Goal: Task Accomplishment & Management: Use online tool/utility

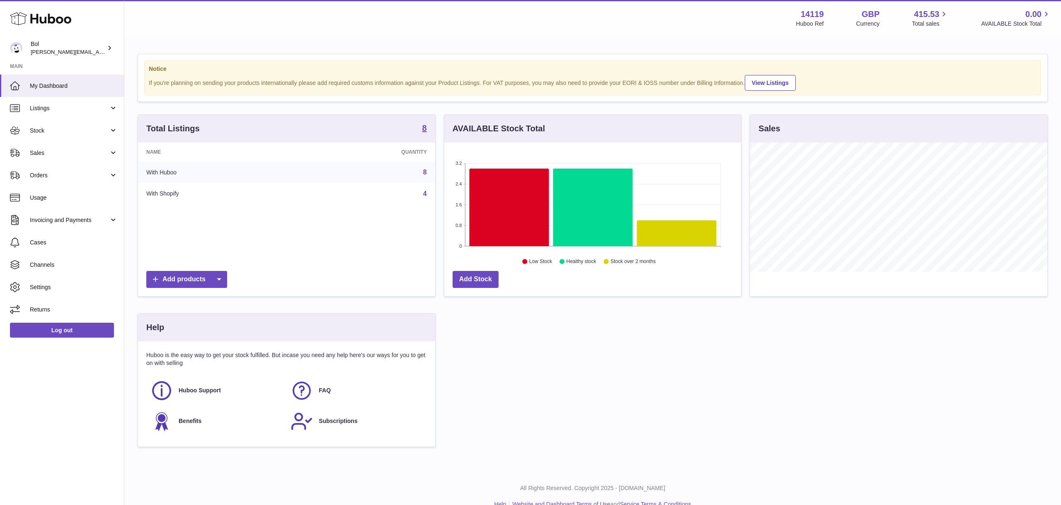
scroll to position [129, 297]
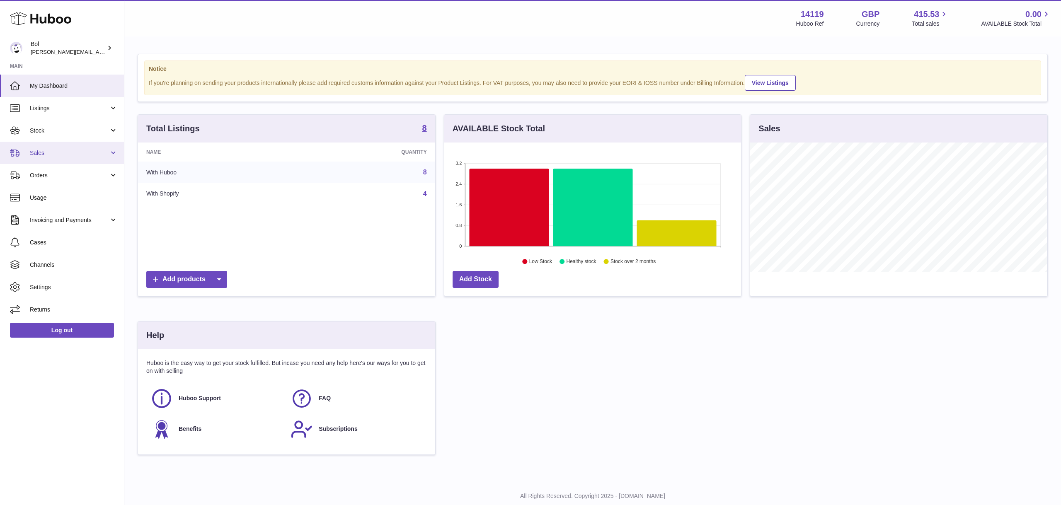
click at [75, 152] on span "Sales" at bounding box center [69, 153] width 79 height 8
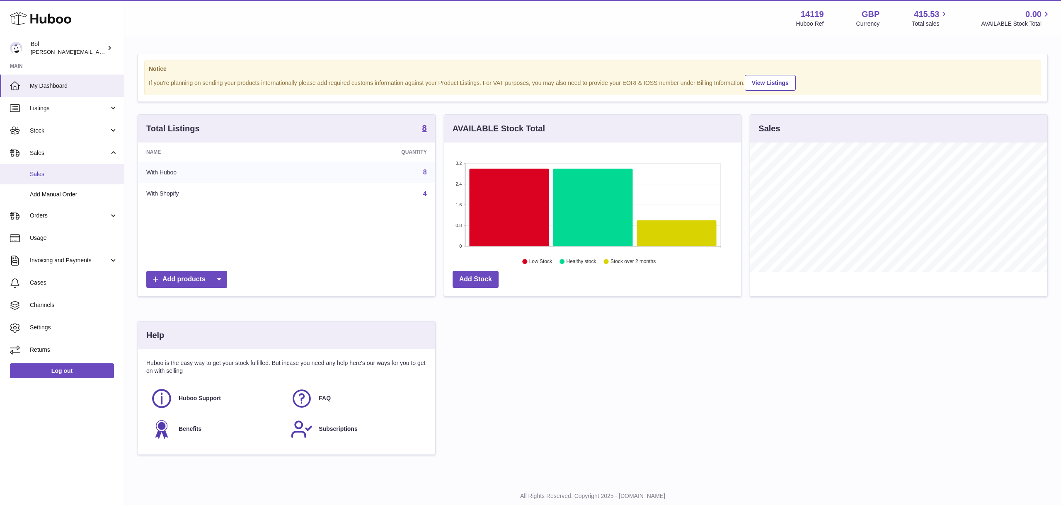
click at [59, 172] on span "Sales" at bounding box center [74, 174] width 88 height 8
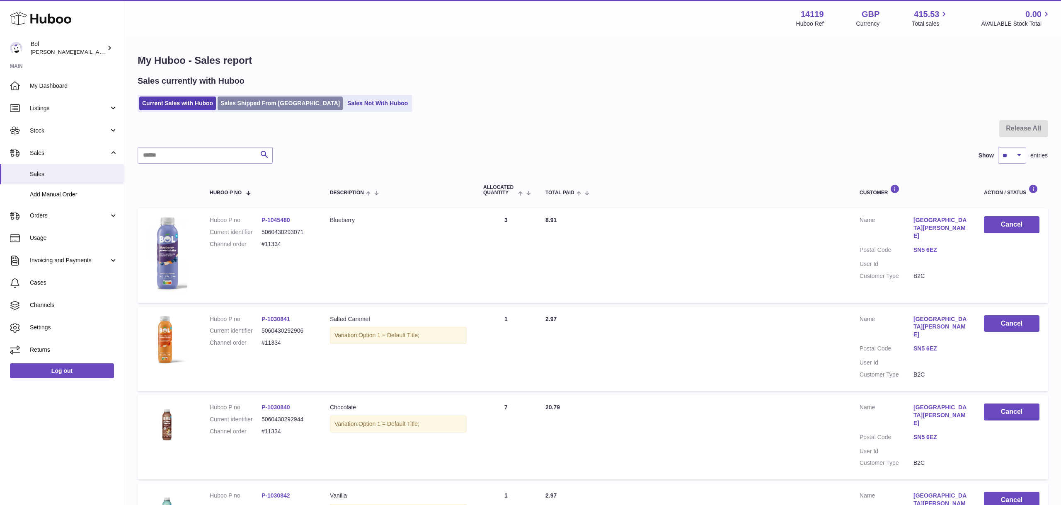
click at [248, 100] on link "Sales Shipped From Huboo" at bounding box center [280, 104] width 125 height 14
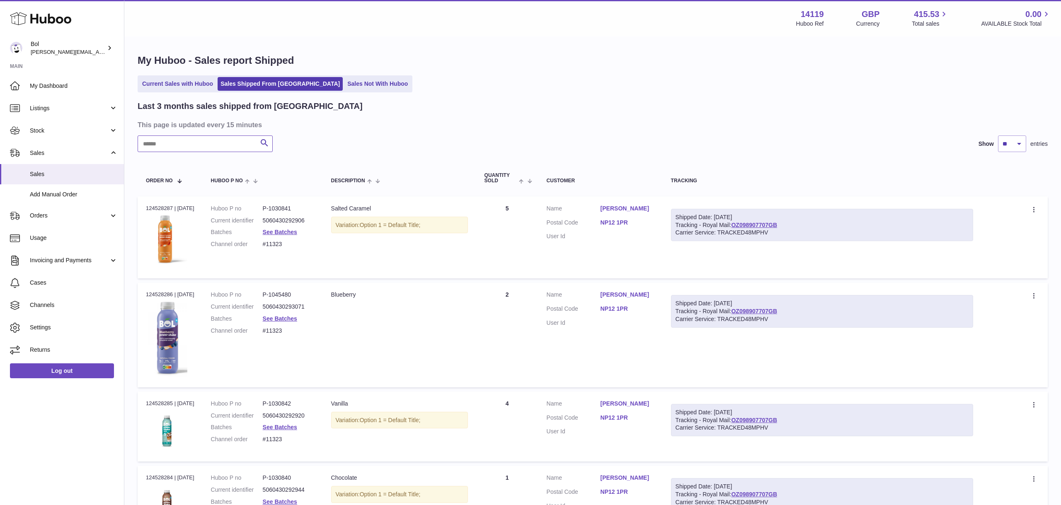
click at [211, 141] on input "text" at bounding box center [205, 144] width 135 height 17
type input "*****"
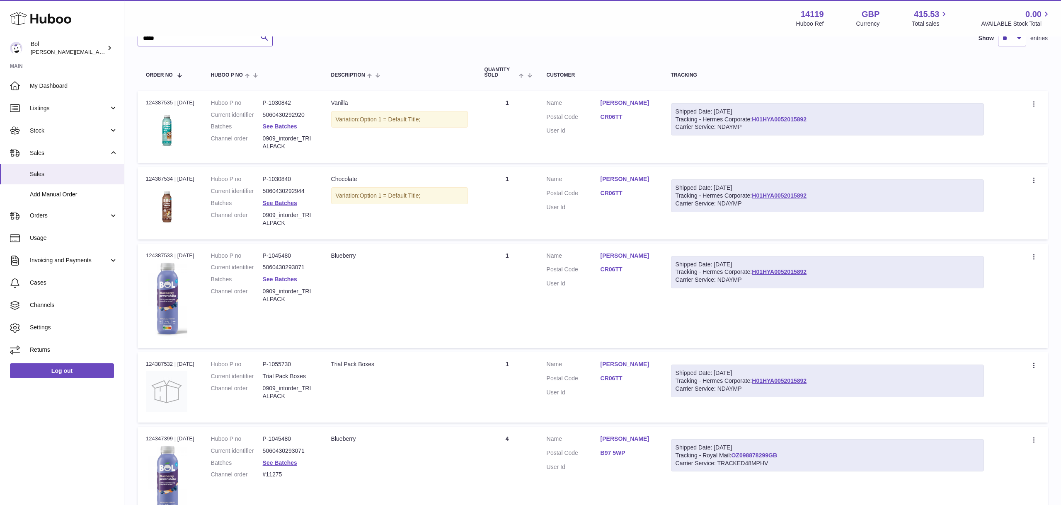
scroll to position [106, 0]
click at [626, 306] on td "Customer Name Scott Sutcliffe Postal Code CR06TT User Id" at bounding box center [600, 295] width 124 height 105
click at [1039, 103] on icon at bounding box center [1035, 104] width 10 height 8
click at [1004, 88] on table "Order No Huboo P no Description Quantity Sold Customer Tracking Order no 124387…" at bounding box center [593, 503] width 910 height 899
click at [94, 111] on span "Listings" at bounding box center [69, 108] width 79 height 8
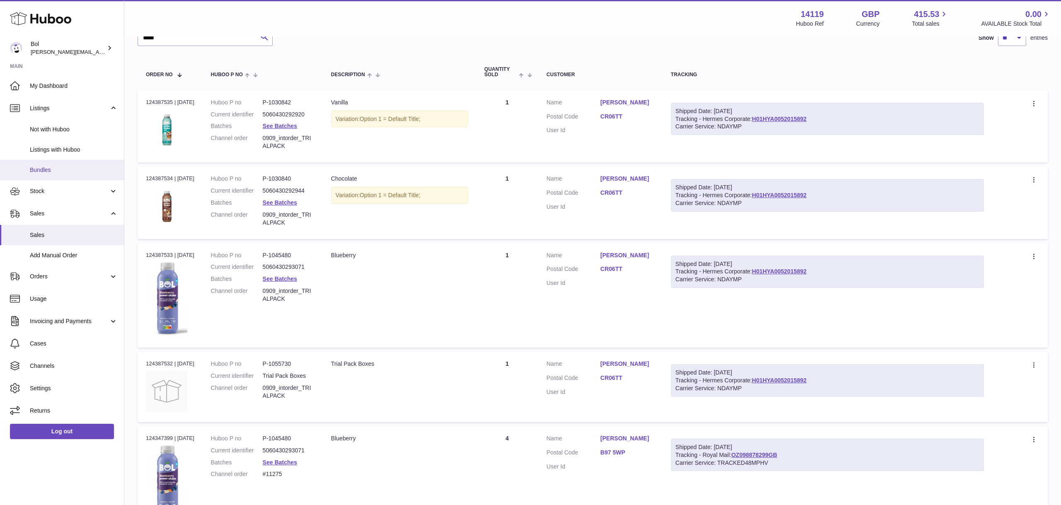
click at [73, 166] on span "Bundles" at bounding box center [74, 170] width 88 height 8
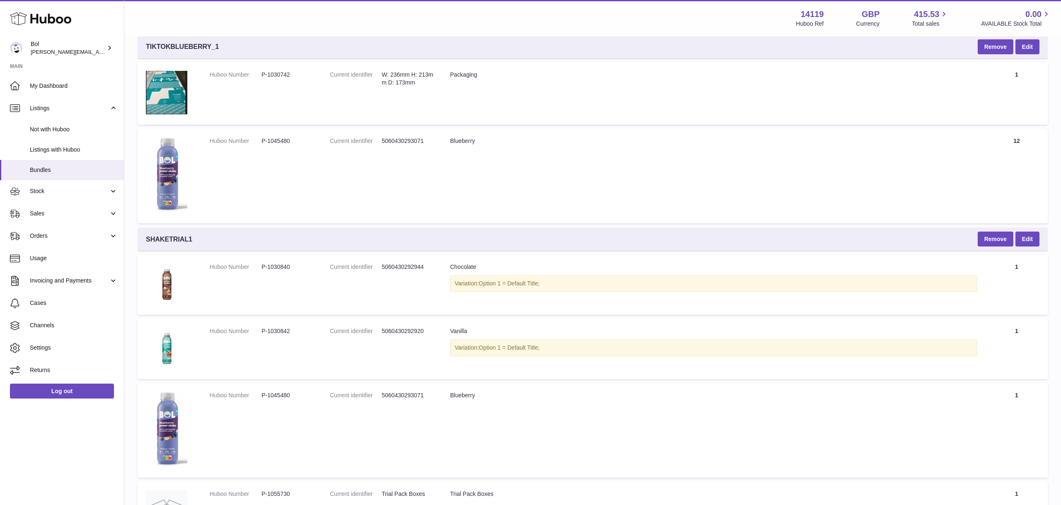
scroll to position [1099, 0]
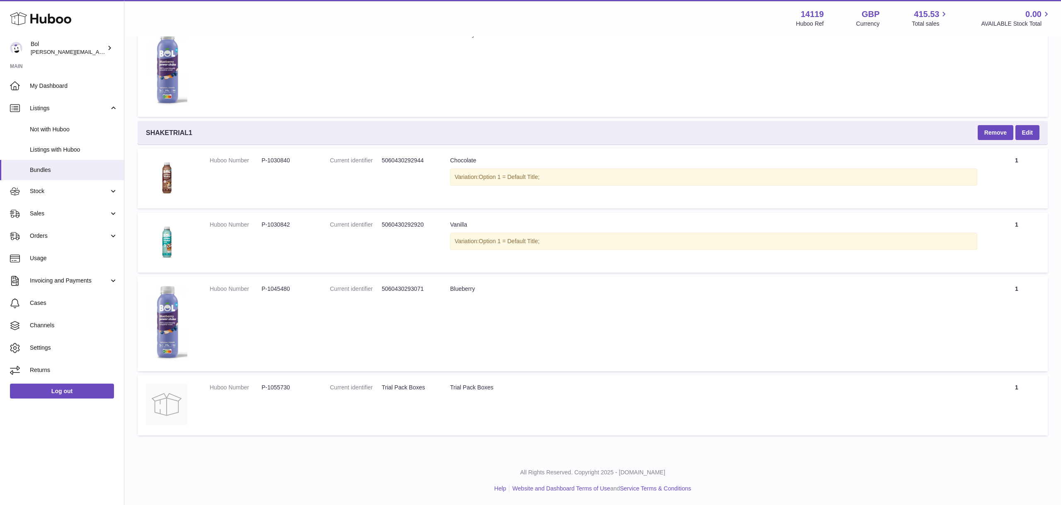
click at [177, 132] on span "SHAKETRIAL1" at bounding box center [169, 132] width 46 height 9
click at [995, 134] on button "Remove" at bounding box center [996, 132] width 36 height 15
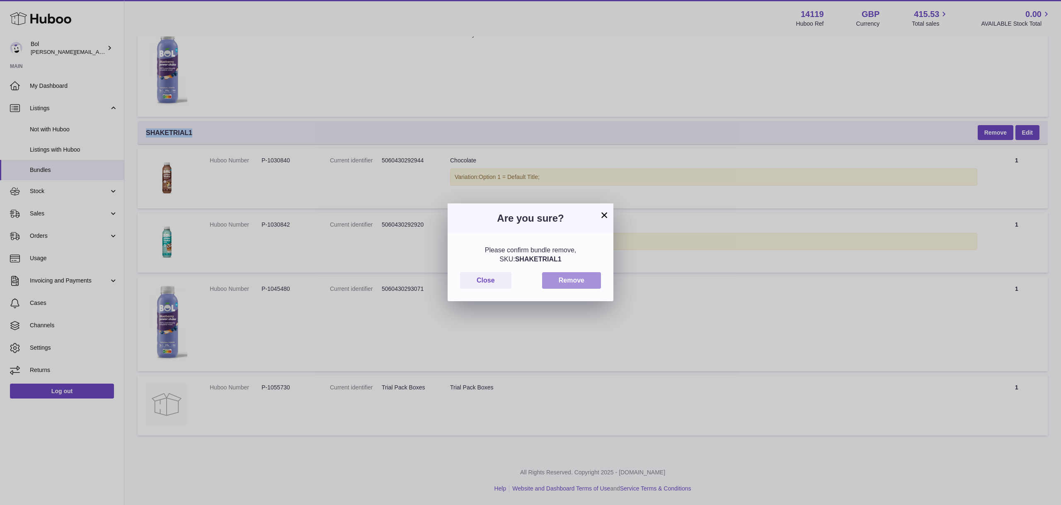
click at [572, 280] on button "Remove" at bounding box center [571, 280] width 59 height 17
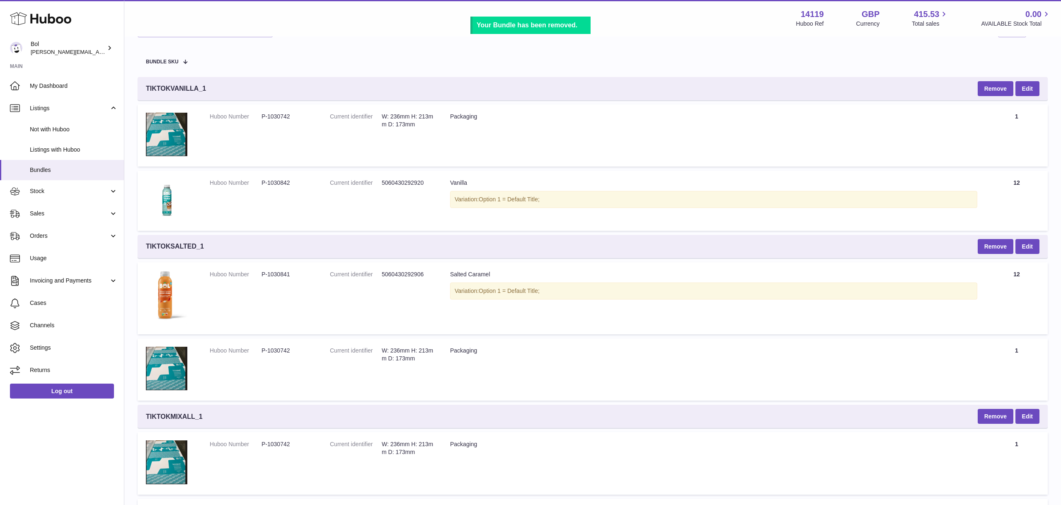
scroll to position [0, 0]
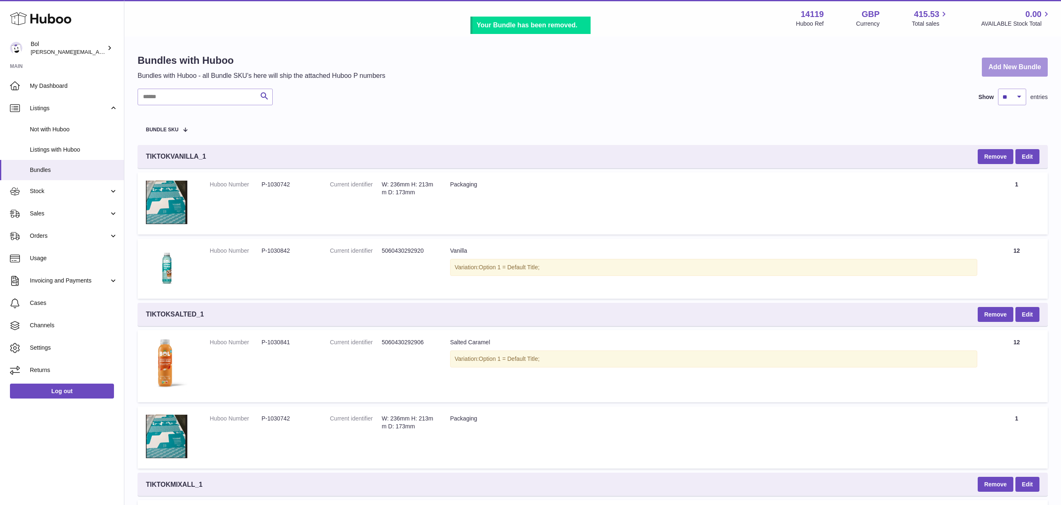
click at [998, 69] on link "Add New Bundle" at bounding box center [1015, 67] width 66 height 19
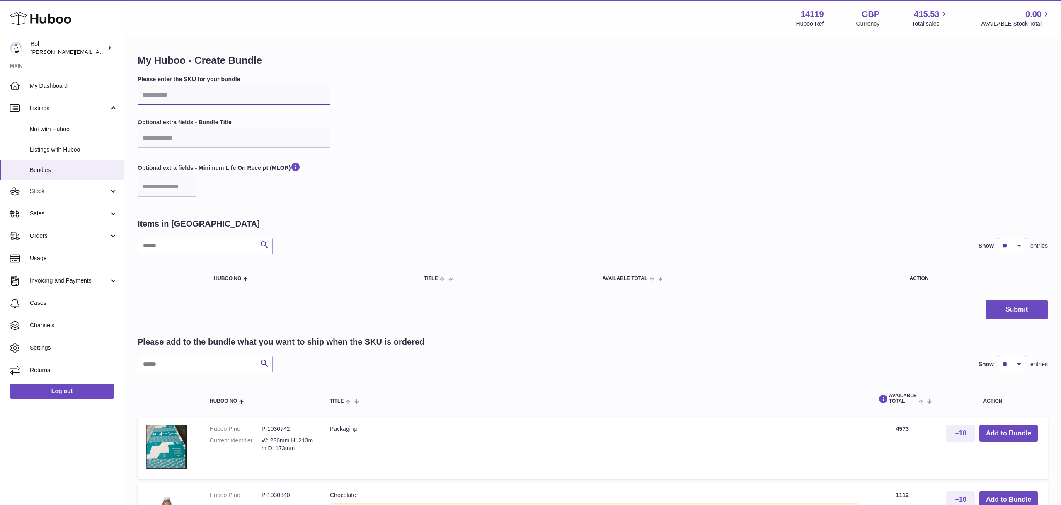
click at [265, 97] on input "text" at bounding box center [234, 95] width 193 height 20
paste input "**********"
type input "**********"
click at [246, 138] on input "text" at bounding box center [234, 138] width 193 height 20
paste input "**********"
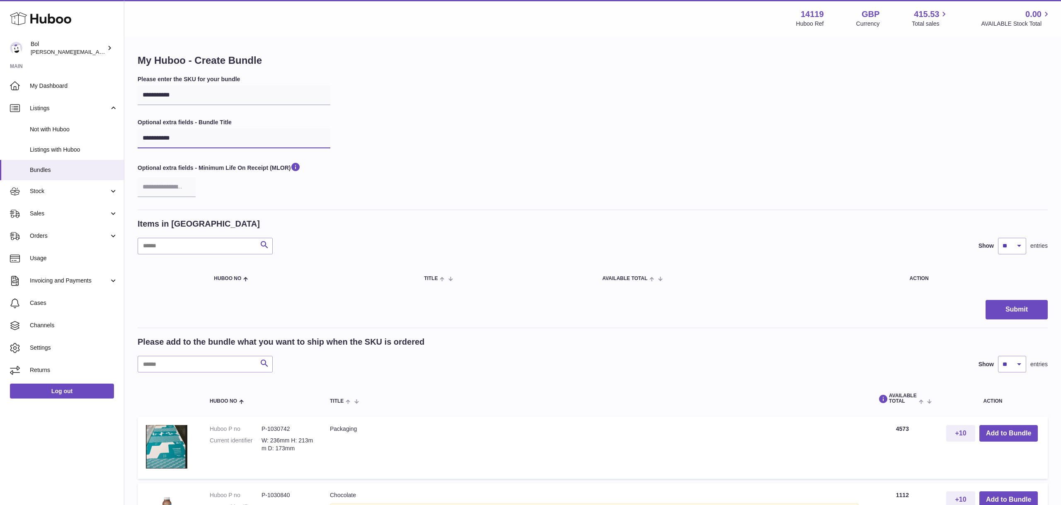
type input "**********"
click at [285, 99] on input "**********" at bounding box center [234, 95] width 193 height 20
drag, startPoint x: 509, startPoint y: 107, endPoint x: 501, endPoint y: 158, distance: 52.0
click at [509, 107] on div "**********" at bounding box center [593, 142] width 910 height 134
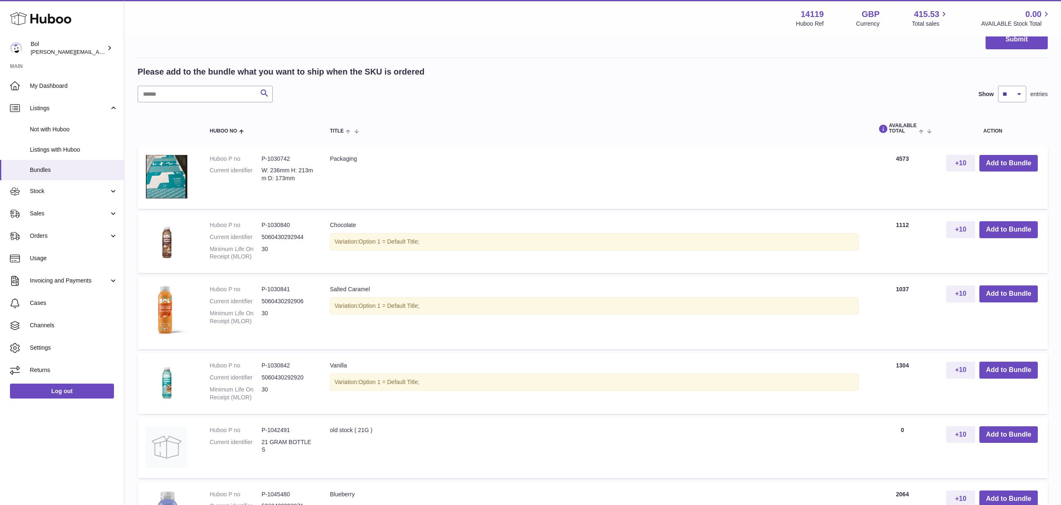
scroll to position [388, 0]
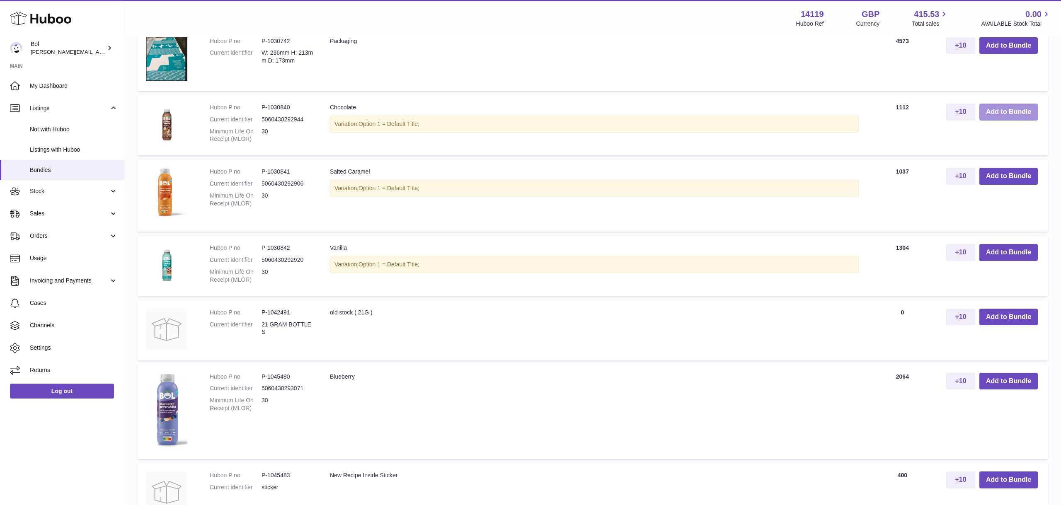
click at [996, 110] on button "Add to Bundle" at bounding box center [1008, 112] width 58 height 17
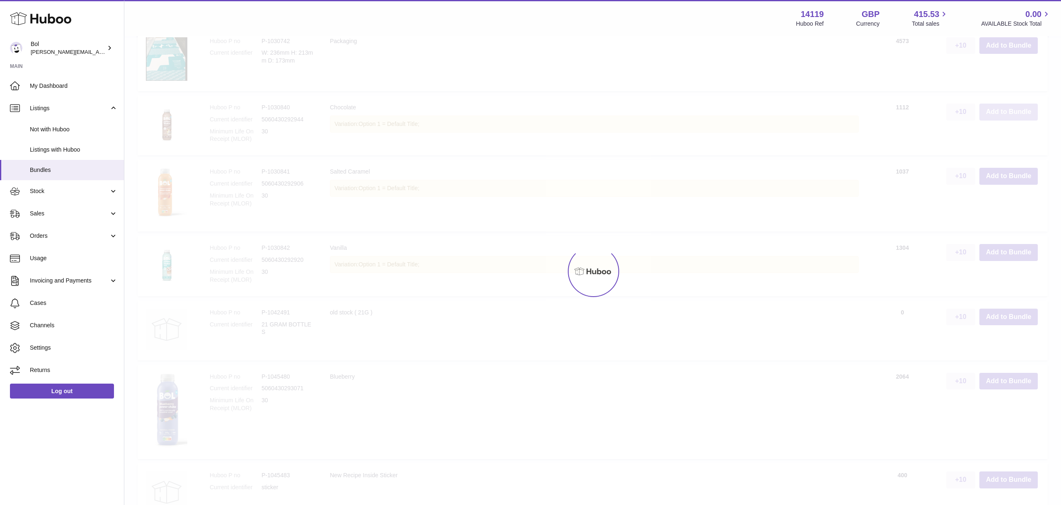
scroll to position [457, 0]
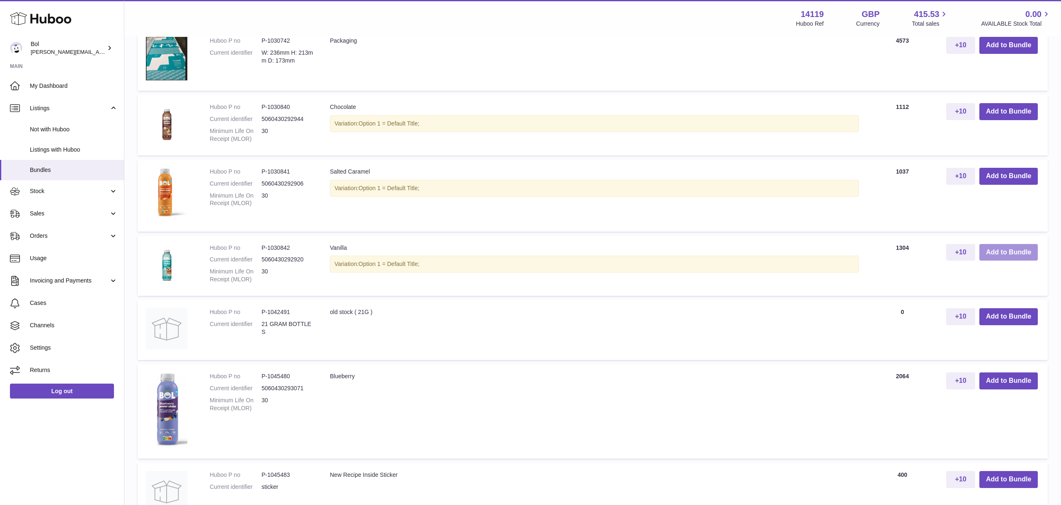
click at [1008, 251] on button "Add to Bundle" at bounding box center [1008, 252] width 58 height 17
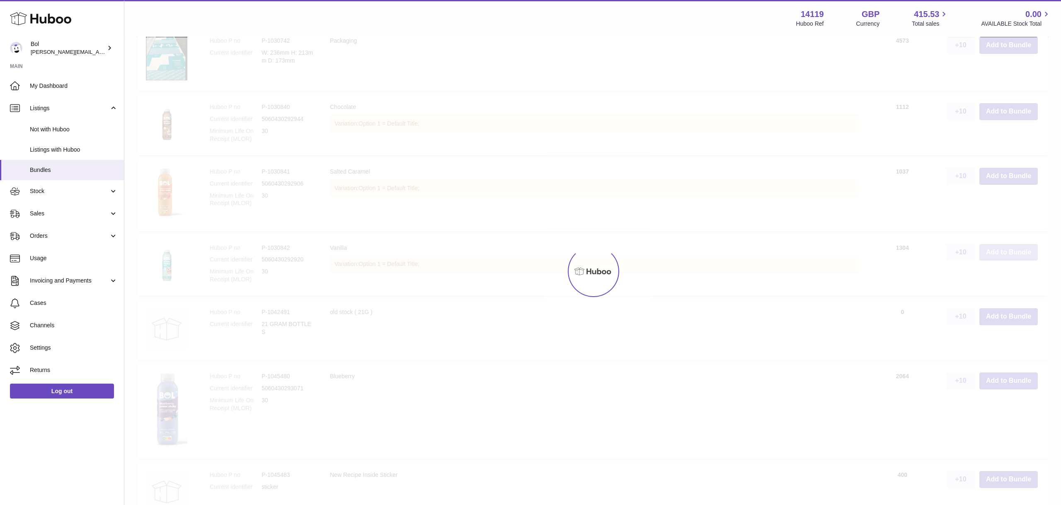
scroll to position [521, 0]
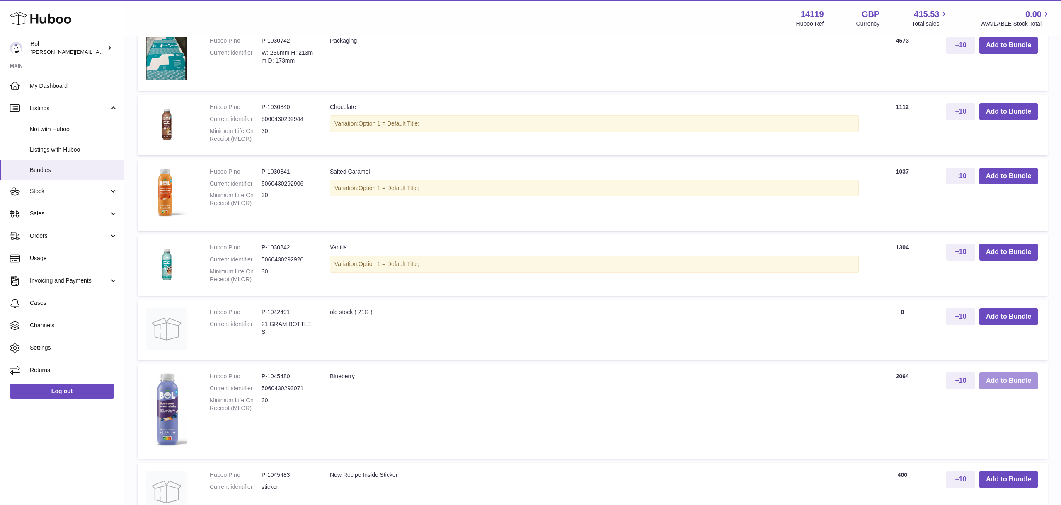
click at [1005, 385] on button "Add to Bundle" at bounding box center [1008, 381] width 58 height 17
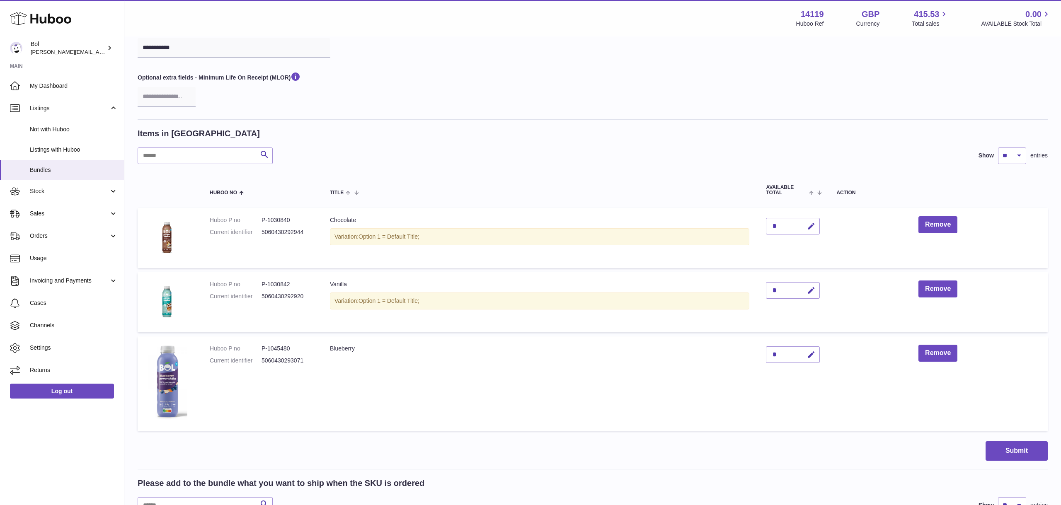
scroll to position [90, 0]
drag, startPoint x: 1003, startPoint y: 465, endPoint x: 1007, endPoint y: 451, distance: 14.1
click at [1007, 451] on button "Submit" at bounding box center [1016, 451] width 62 height 19
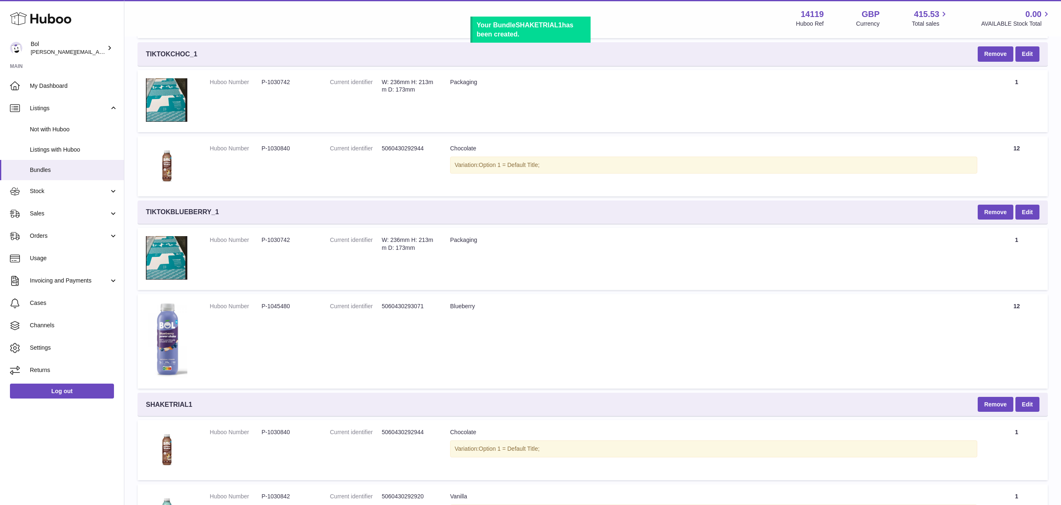
scroll to position [1035, 0]
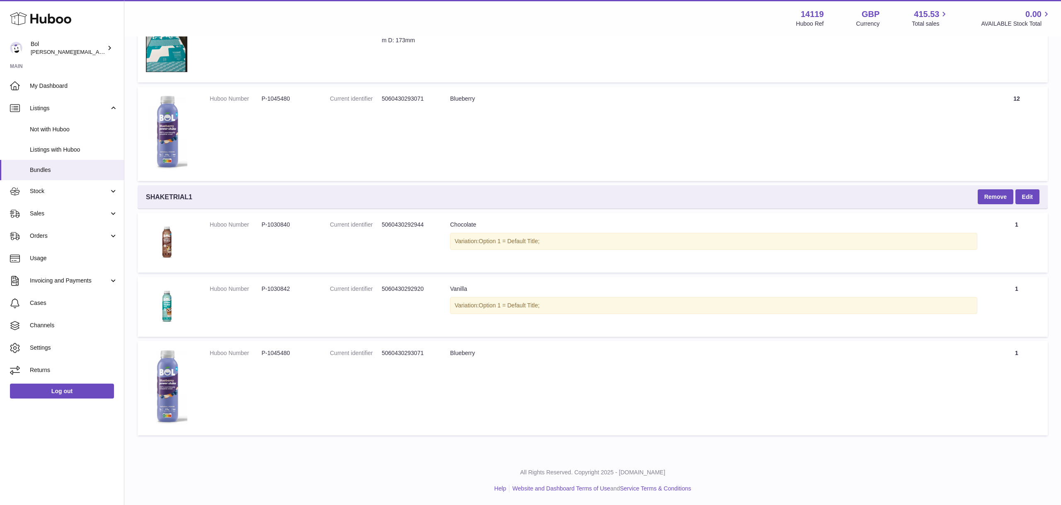
click at [176, 195] on span "SHAKETRIAL1" at bounding box center [169, 197] width 46 height 9
copy span "SHAKETRIAL1"
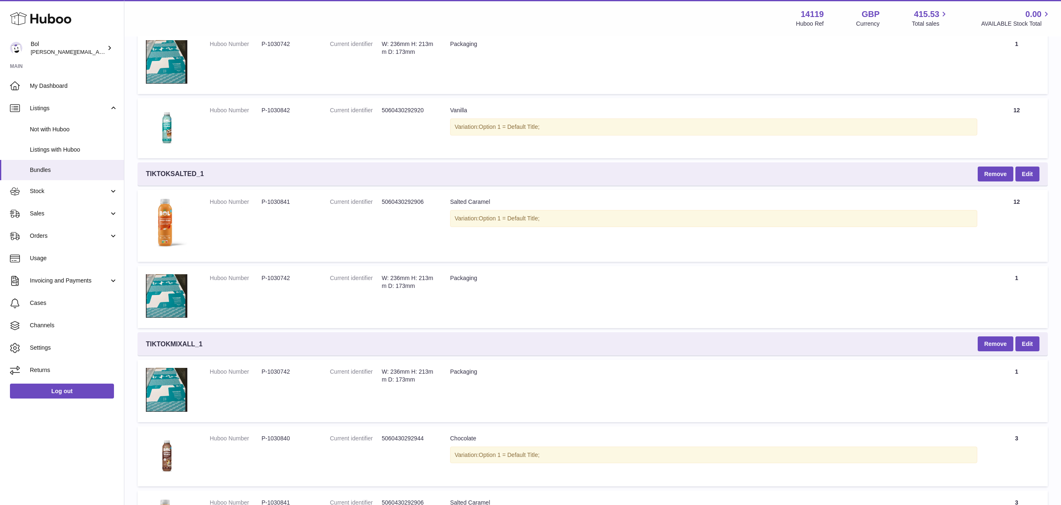
scroll to position [140, 0]
click at [47, 185] on link "Stock" at bounding box center [62, 191] width 124 height 22
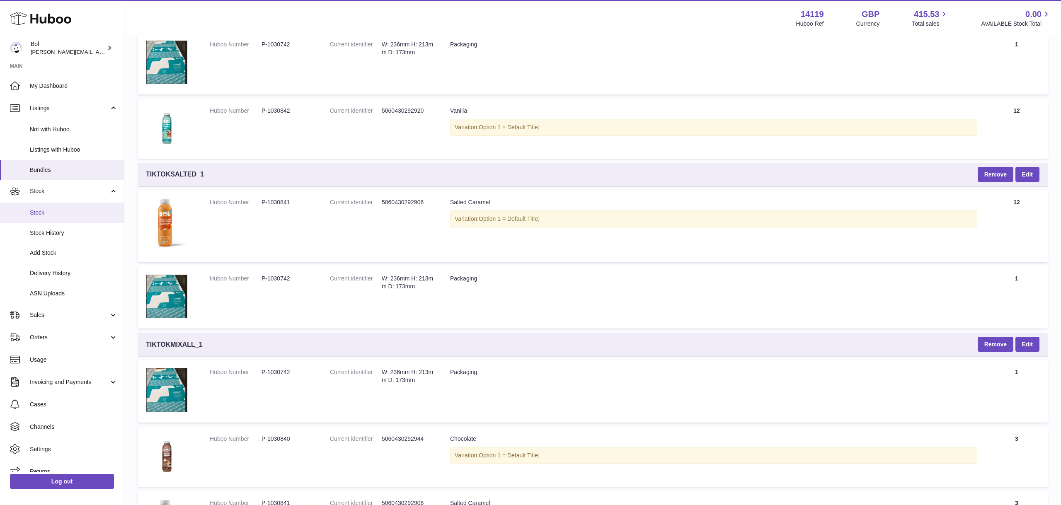
click at [61, 211] on span "Stock" at bounding box center [74, 213] width 88 height 8
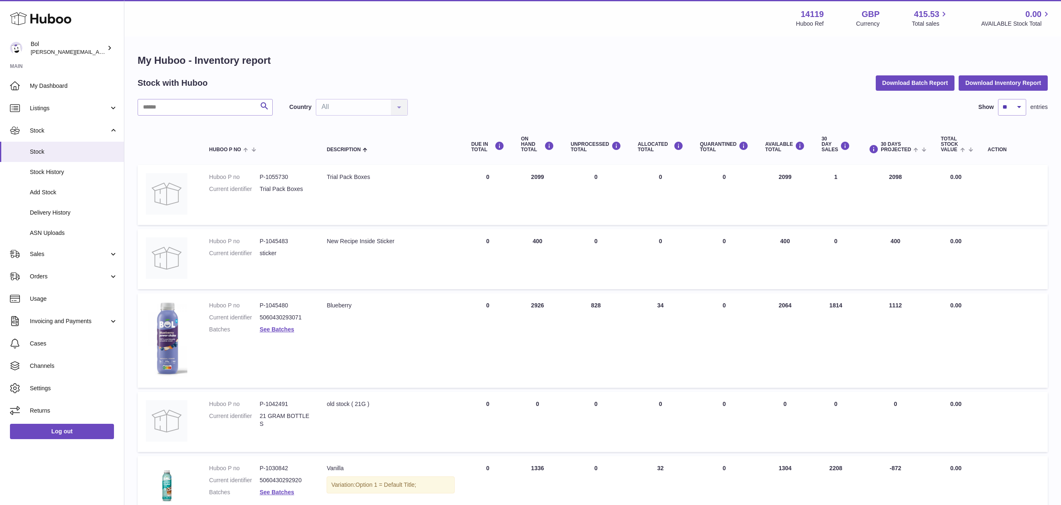
scroll to position [68, 0]
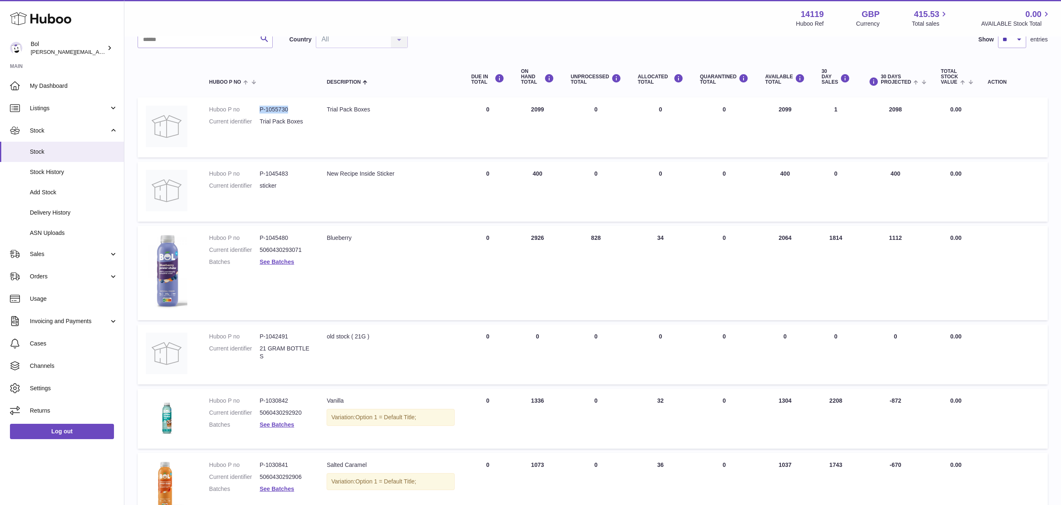
drag, startPoint x: 259, startPoint y: 107, endPoint x: 296, endPoint y: 108, distance: 36.5
click at [296, 108] on dd "P-1055730" at bounding box center [284, 110] width 51 height 8
copy dd "P-1055730"
